Goal: Communication & Community: Participate in discussion

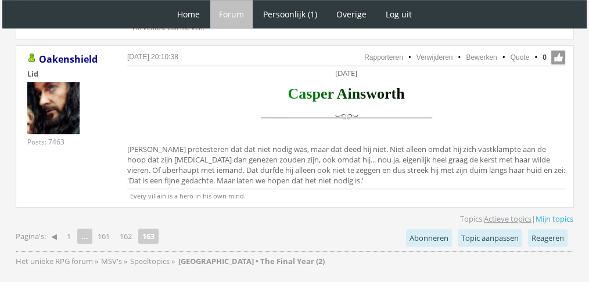
click at [514, 217] on link "Actieve topics" at bounding box center [508, 219] width 48 height 10
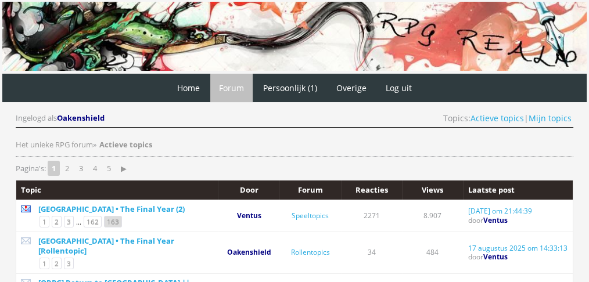
click at [104, 221] on link "163" at bounding box center [113, 222] width 18 height 12
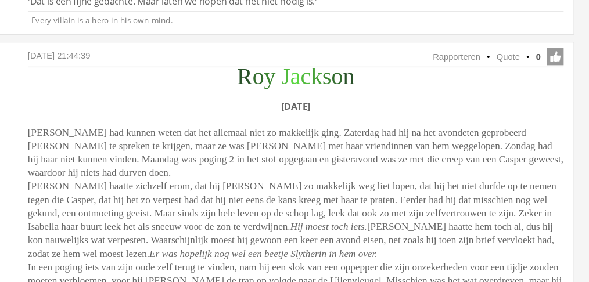
scroll to position [926, 0]
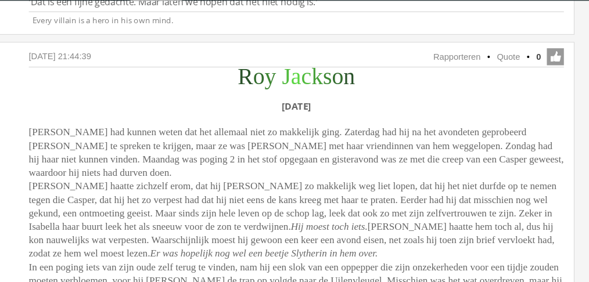
click at [404, 210] on icon "Hij moest toch iets." at bounding box center [373, 214] width 63 height 9
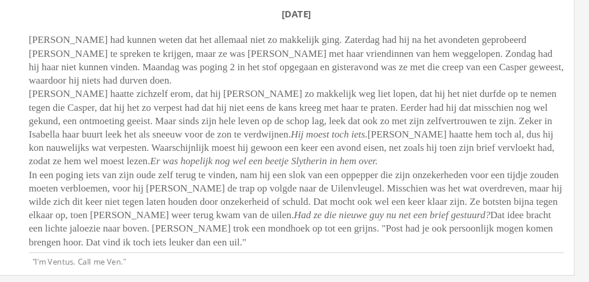
scroll to position [980, 0]
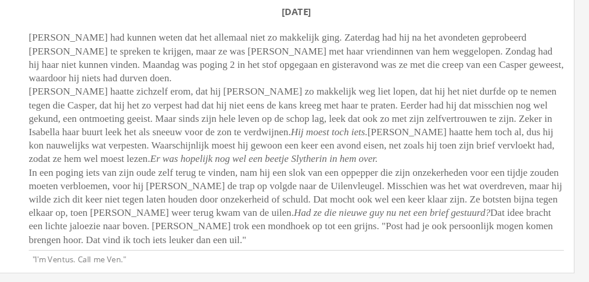
click at [494, 229] on icon "Had ze die nieuwe guy nu net een brief gestuurd?" at bounding box center [425, 225] width 161 height 9
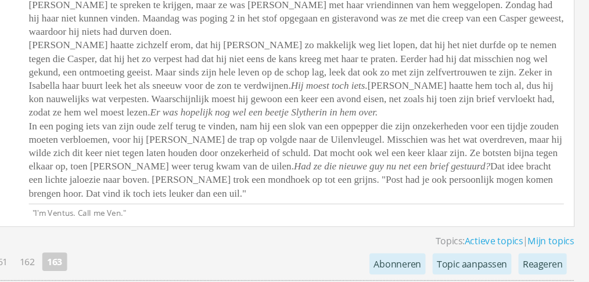
scroll to position [1020, 0]
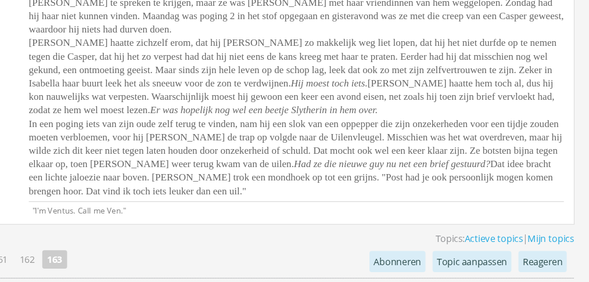
click at [312, 212] on span "[PERSON_NAME] had kunnen weten dat het allemaal niet zo makkelijk ging. Zaterda…" at bounding box center [346, 125] width 438 height 174
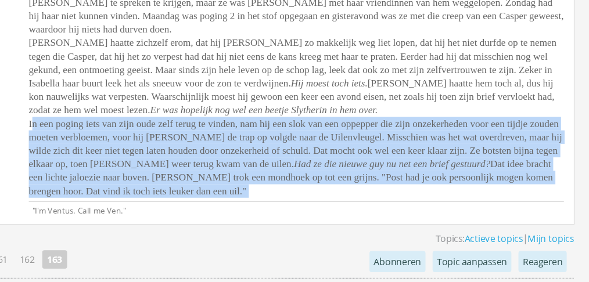
click at [312, 212] on span "[PERSON_NAME] had kunnen weten dat het allemaal niet zo makkelijk ging. Zaterda…" at bounding box center [346, 125] width 438 height 174
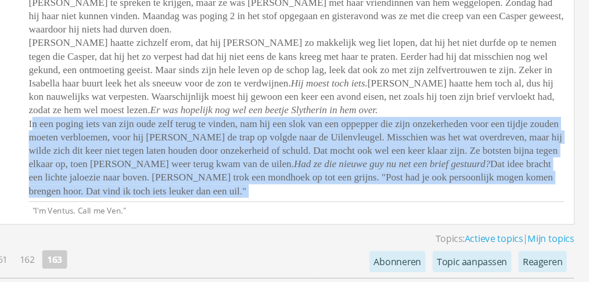
click at [536, 202] on span "[PERSON_NAME] had kunnen weten dat het allemaal niet zo makkelijk ging. Zaterda…" at bounding box center [346, 125] width 438 height 174
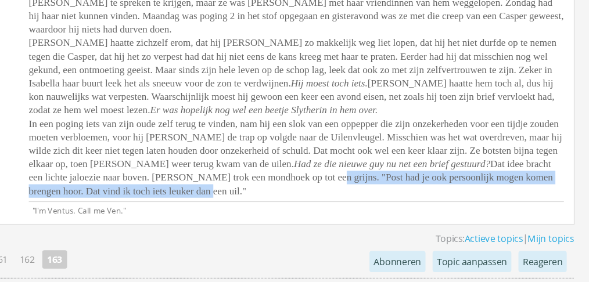
drag, startPoint x: 554, startPoint y: 198, endPoint x: 555, endPoint y: 210, distance: 12.8
click at [555, 210] on div "R o y J a c k s o n [DATE] [PERSON_NAME] had kunnen weten dat het allemaal niet…" at bounding box center [346, 103] width 438 height 225
copy span ""Post had je ook persoonlijk mogen komen brengen hoor. Dat vind ik toch iets le…"
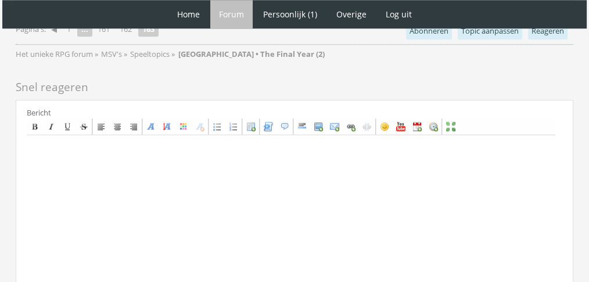
scroll to position [1263, 0]
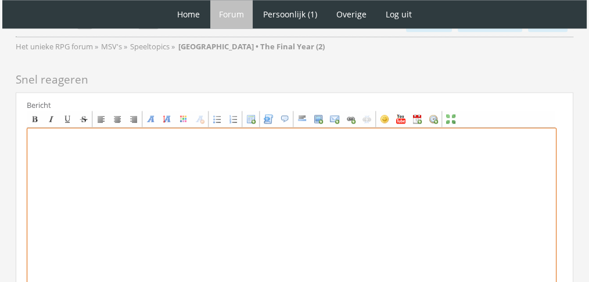
click at [454, 218] on textarea at bounding box center [292, 236] width 530 height 216
paste textarea "‘Lo ips dol sita consecte,’ adi Elitsed doeiu temp incid ut laboreetd magnaa en…"
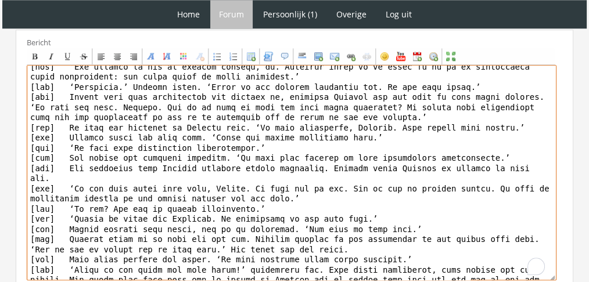
scroll to position [0, 0]
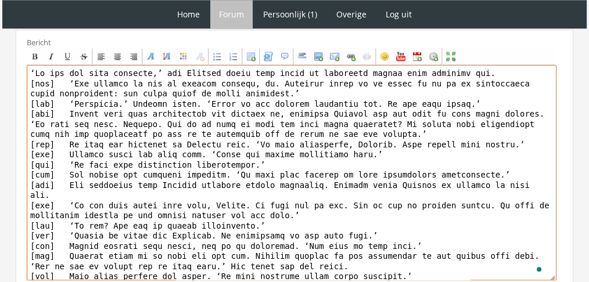
click at [42, 81] on textarea "To enrich screen reader interactions, please activate Accessibility in Grammarl…" at bounding box center [292, 173] width 530 height 216
paste textarea "[center][b][font="Book Antiqua"][size="6"][color=#AB0000]J[/color][color=#A4000…"
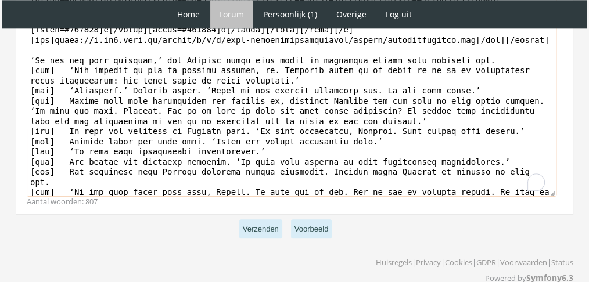
scroll to position [1429, 0]
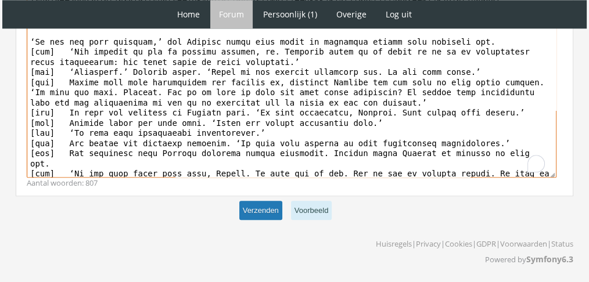
type textarea "[loremi][d][sita="Cons Adipisc"][elit="5"][seddo=#EI5728]T[/incid][utlab=#E4268…"
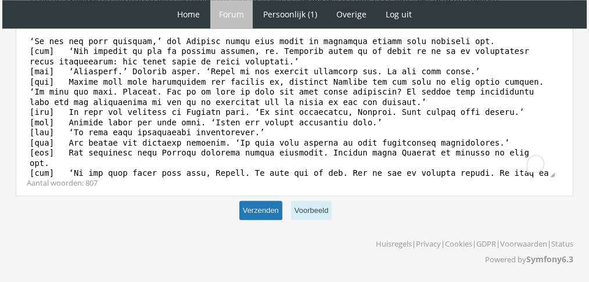
click at [254, 205] on button "Verzenden" at bounding box center [260, 210] width 43 height 19
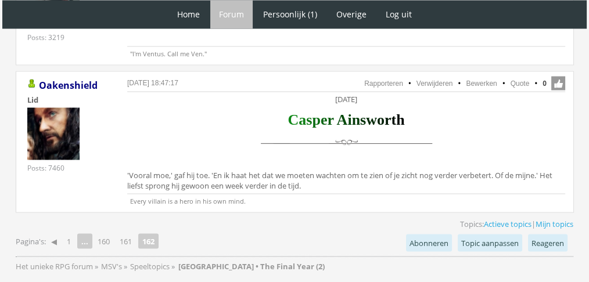
scroll to position [2164, 0]
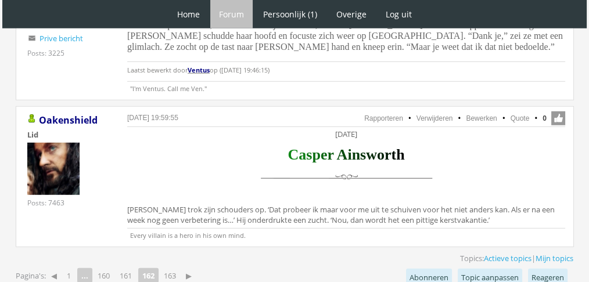
scroll to position [3217, 0]
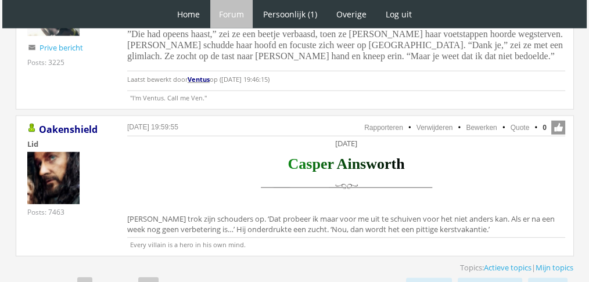
click at [172, 277] on link "163" at bounding box center [169, 285] width 21 height 16
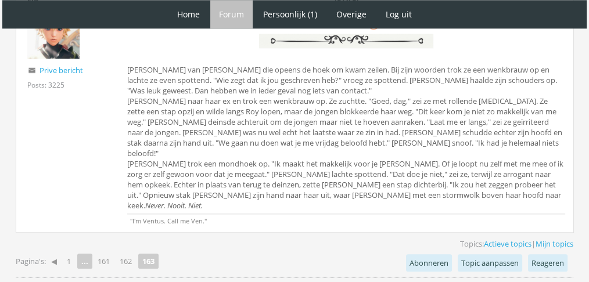
scroll to position [1289, 0]
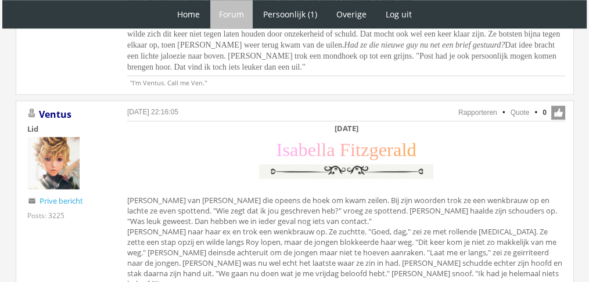
scroll to position [1158, 0]
